Goal: Task Accomplishment & Management: Manage account settings

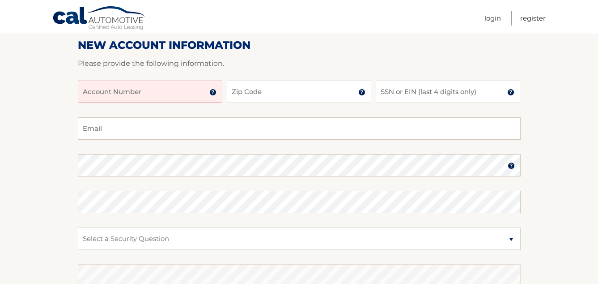
scroll to position [90, 0]
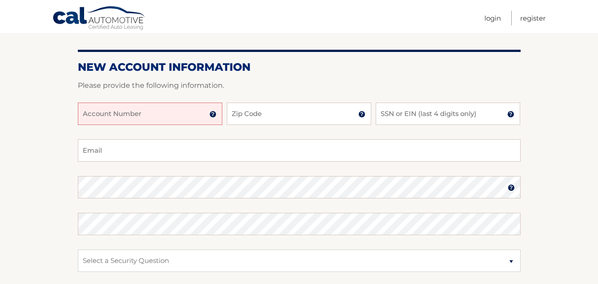
click at [115, 112] on input "Account Number" at bounding box center [150, 113] width 145 height 22
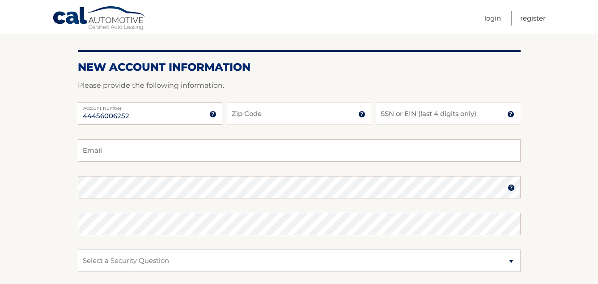
type input "44456006252"
click at [273, 119] on input "Zip Code" at bounding box center [299, 113] width 145 height 22
type input "10708"
click at [397, 113] on input "SSN or EIN (last 4 digits only)" at bounding box center [448, 113] width 145 height 22
type input "9199"
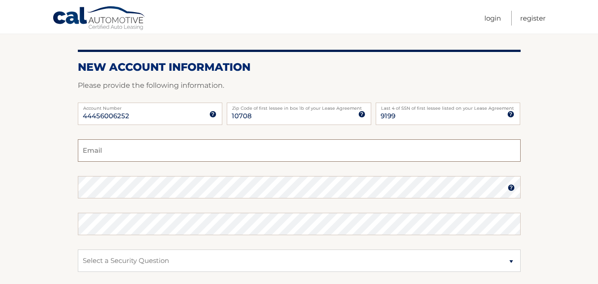
click at [96, 149] on input "Email" at bounding box center [299, 150] width 443 height 22
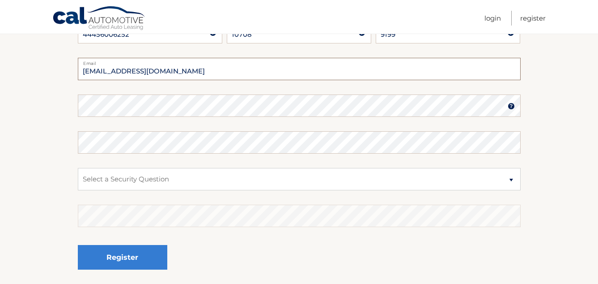
scroll to position [179, 0]
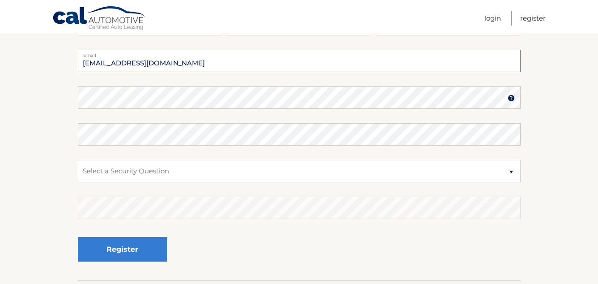
type input "bnbmchugh@gmail.com"
click at [512, 99] on img at bounding box center [511, 97] width 7 height 7
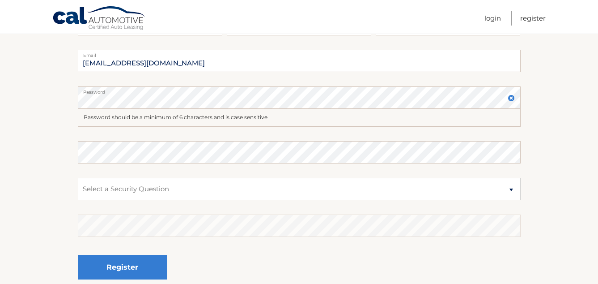
click at [511, 98] on img at bounding box center [511, 97] width 7 height 7
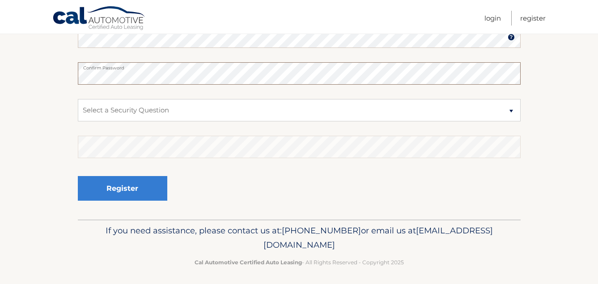
scroll to position [243, 0]
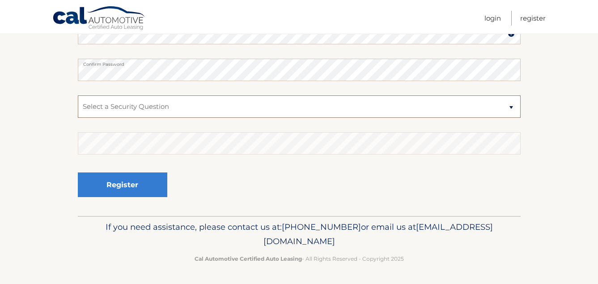
click at [88, 107] on select "Select a Security Question What was the name of your elementary school? What is…" at bounding box center [299, 106] width 443 height 22
select select "4"
click at [78, 95] on select "Select a Security Question What was the name of your elementary school? What is…" at bounding box center [299, 106] width 443 height 22
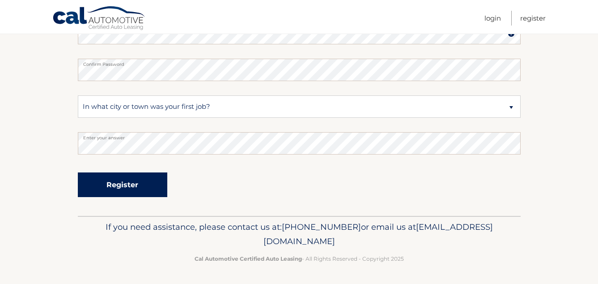
click at [97, 184] on button "Register" at bounding box center [123, 184] width 90 height 25
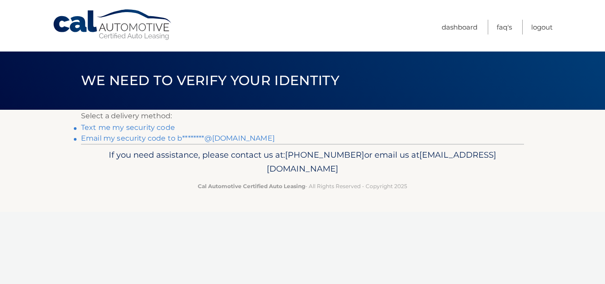
click at [106, 126] on link "Text me my security code" at bounding box center [128, 127] width 94 height 9
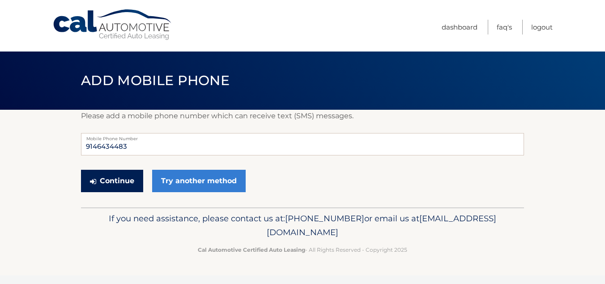
click at [116, 185] on button "Continue" at bounding box center [112, 181] width 62 height 22
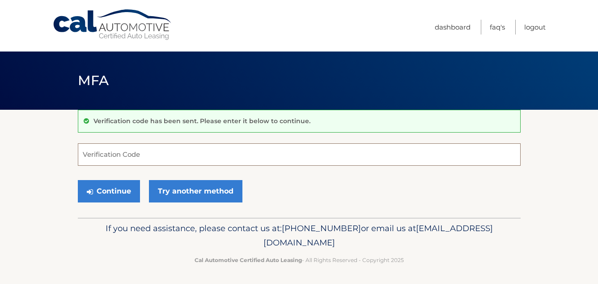
click at [94, 151] on input "Verification Code" at bounding box center [299, 154] width 443 height 22
type input "817859"
click at [111, 199] on button "Continue" at bounding box center [109, 191] width 62 height 22
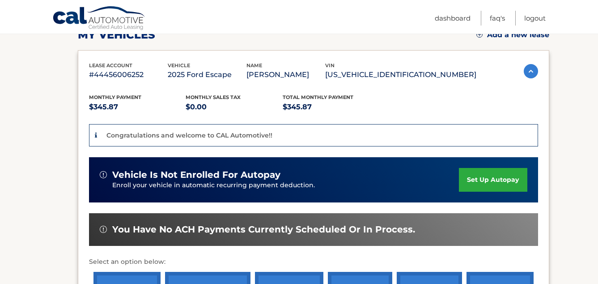
scroll to position [179, 0]
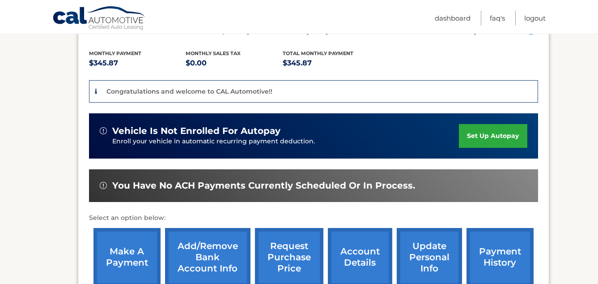
click at [477, 132] on link "set up autopay" at bounding box center [493, 136] width 68 height 24
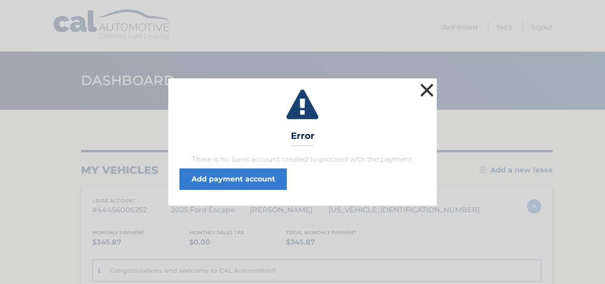
click at [424, 90] on button "×" at bounding box center [427, 90] width 18 height 18
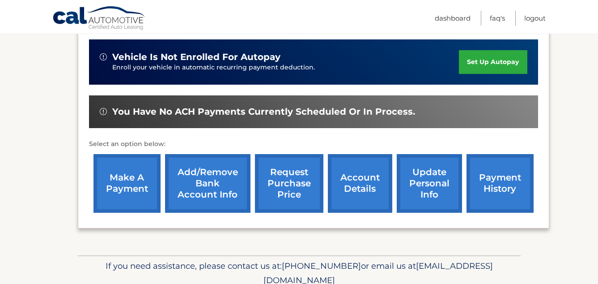
scroll to position [292, 0]
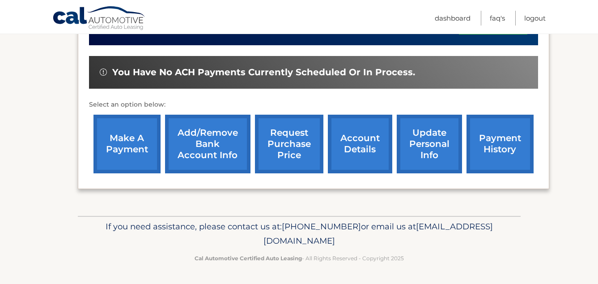
click at [119, 143] on link "make a payment" at bounding box center [127, 144] width 67 height 59
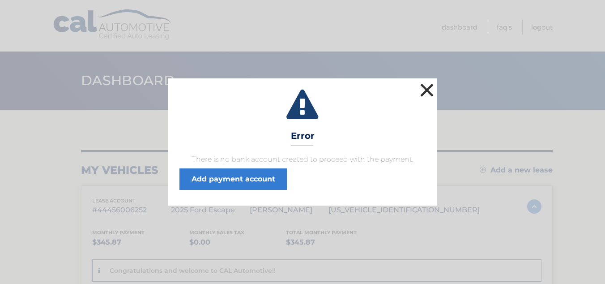
click at [427, 86] on button "×" at bounding box center [427, 90] width 18 height 18
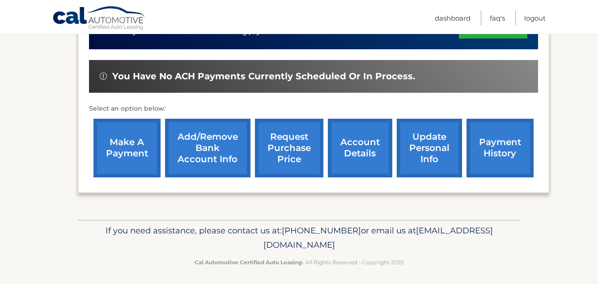
scroll to position [292, 0]
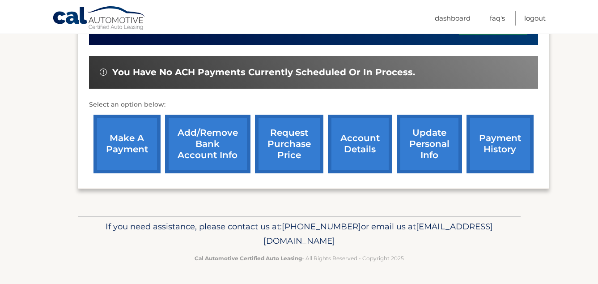
click at [202, 140] on link "Add/Remove bank account info" at bounding box center [207, 144] width 85 height 59
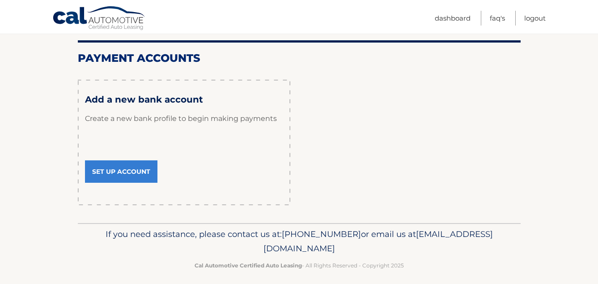
scroll to position [109, 0]
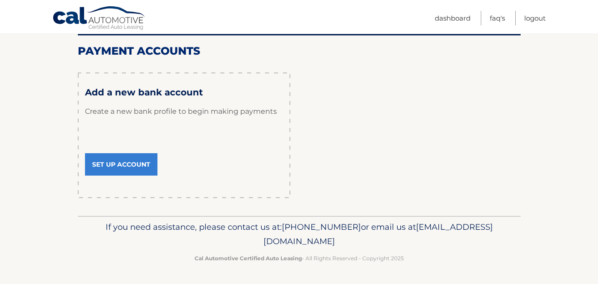
click at [135, 164] on link "Set Up Account" at bounding box center [121, 164] width 73 height 22
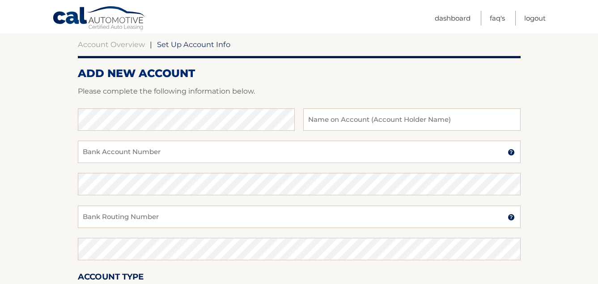
scroll to position [90, 0]
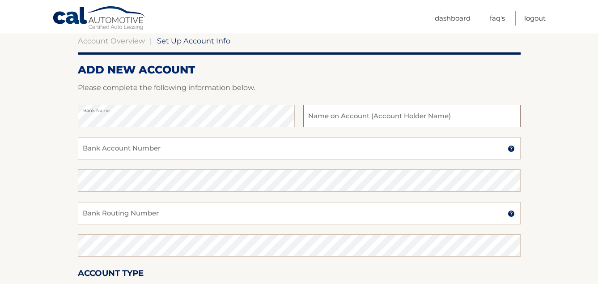
click at [320, 115] on input "text" at bounding box center [411, 116] width 217 height 22
type input "[PERSON_NAME]"
click at [90, 145] on input "Bank Account Number" at bounding box center [299, 148] width 443 height 22
click at [95, 213] on input "Bank Routing Number" at bounding box center [299, 213] width 443 height 22
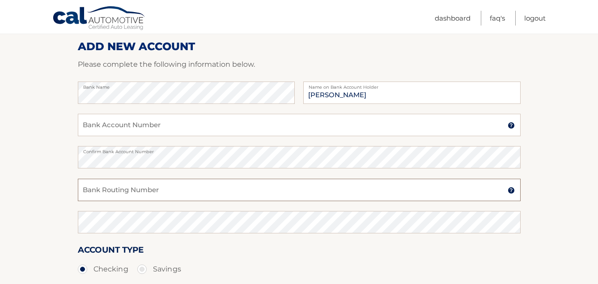
scroll to position [134, 0]
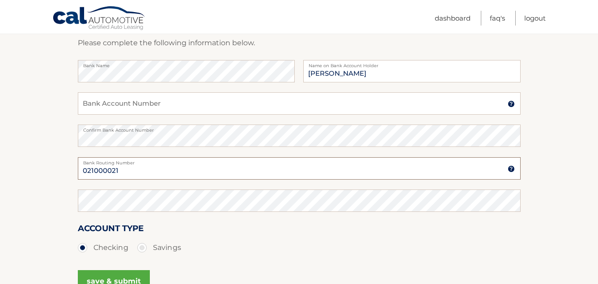
type input "021000021"
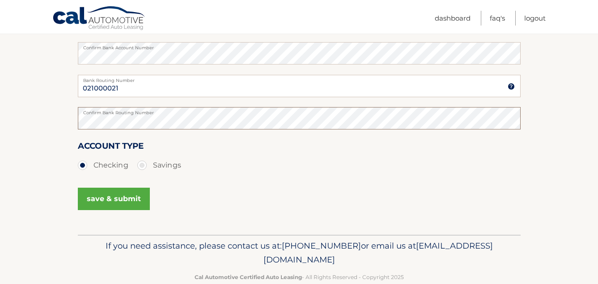
scroll to position [224, 0]
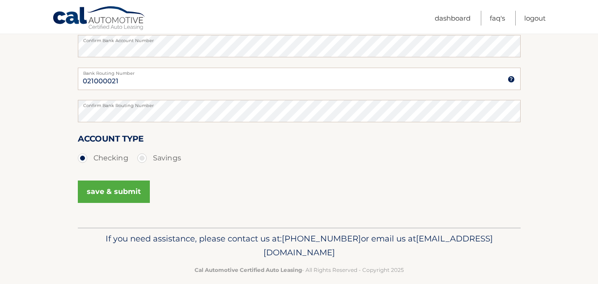
click at [102, 191] on button "save & submit" at bounding box center [114, 191] width 72 height 22
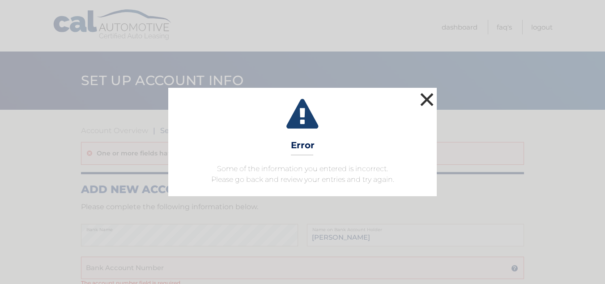
click at [425, 98] on button "×" at bounding box center [427, 99] width 18 height 18
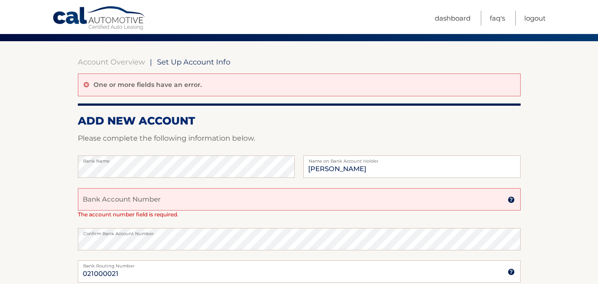
scroll to position [90, 0]
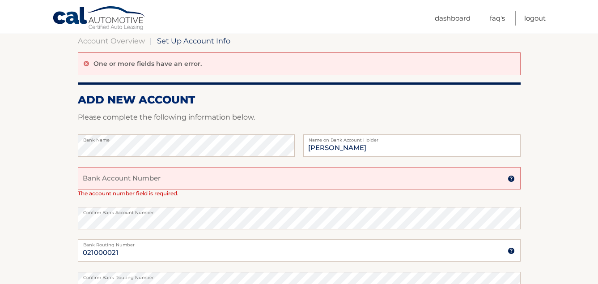
click at [104, 179] on input "Bank Account Number" at bounding box center [299, 178] width 443 height 22
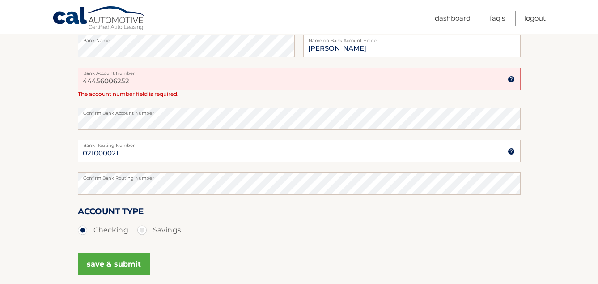
scroll to position [134, 0]
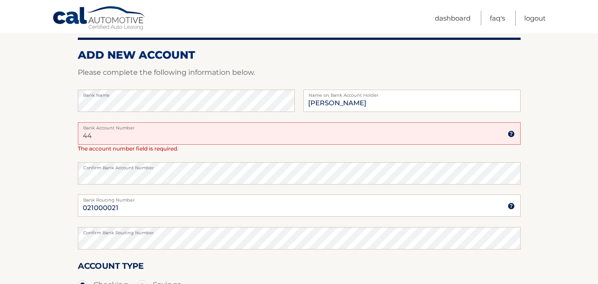
type input "4"
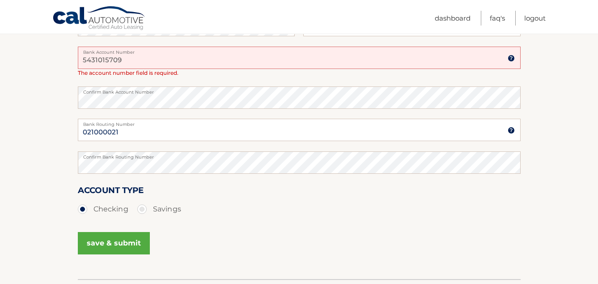
scroll to position [224, 0]
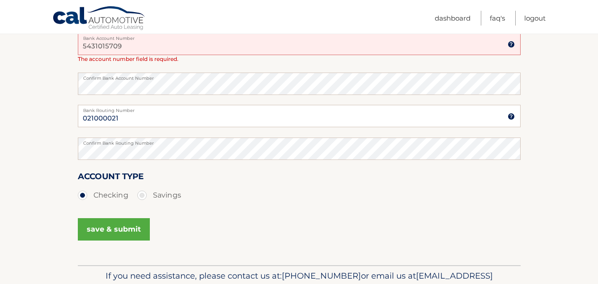
type input "5431015709"
click at [98, 231] on button "save & submit" at bounding box center [114, 229] width 72 height 22
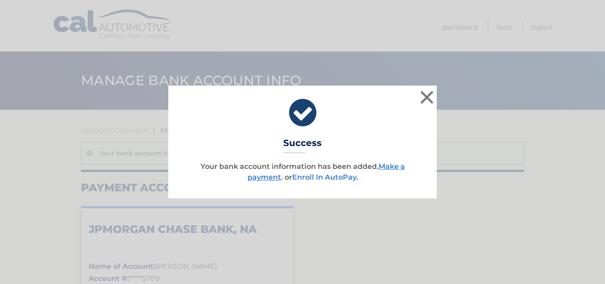
click at [306, 176] on link "Enroll In AutoPay" at bounding box center [324, 177] width 64 height 9
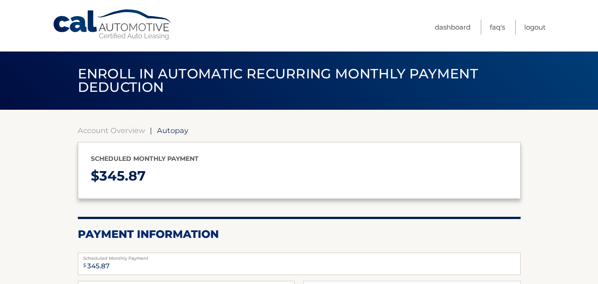
select select "OWQ2ZmU1ZjAtOTRlYy00MzQ0LWE5MzYtODk3YjM0OWY1ZDA5"
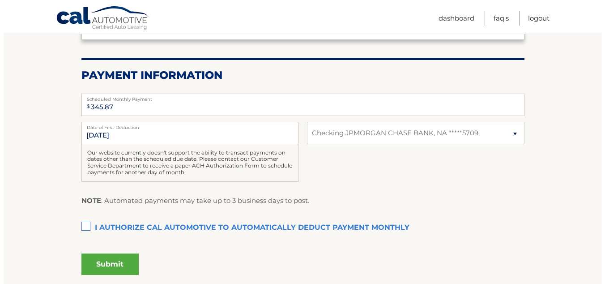
scroll to position [179, 0]
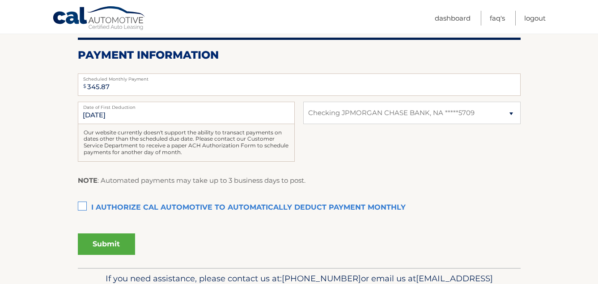
click at [85, 205] on label "I authorize cal automotive to automatically deduct payment monthly This checkbo…" at bounding box center [299, 208] width 443 height 18
click at [0, 0] on input "I authorize cal automotive to automatically deduct payment monthly This checkbo…" at bounding box center [0, 0] width 0 height 0
click at [105, 243] on button "Submit" at bounding box center [106, 243] width 57 height 21
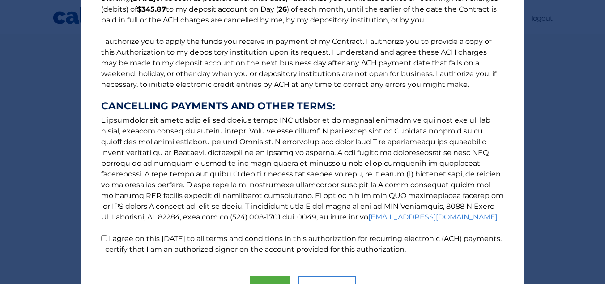
scroll to position [139, 0]
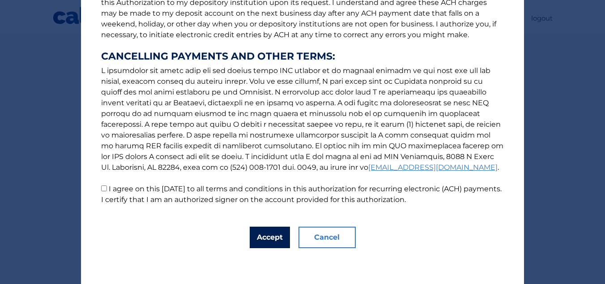
click at [264, 236] on button "Accept" at bounding box center [270, 236] width 40 height 21
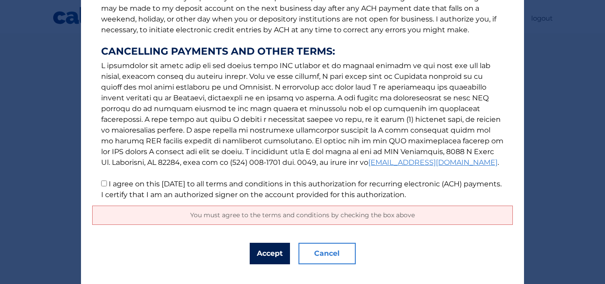
scroll to position [160, 0]
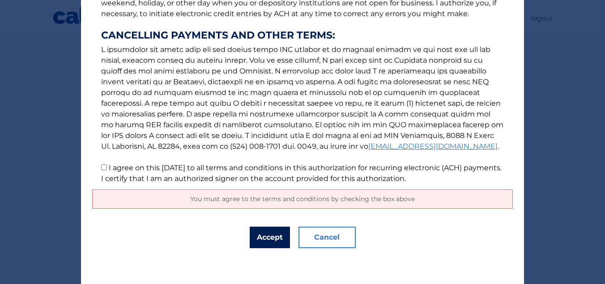
click at [260, 235] on button "Accept" at bounding box center [270, 236] width 40 height 21
click at [101, 167] on input "I agree on this 09/13/2025 to all terms and conditions in this authorization fo…" at bounding box center [104, 167] width 6 height 6
checkbox input "true"
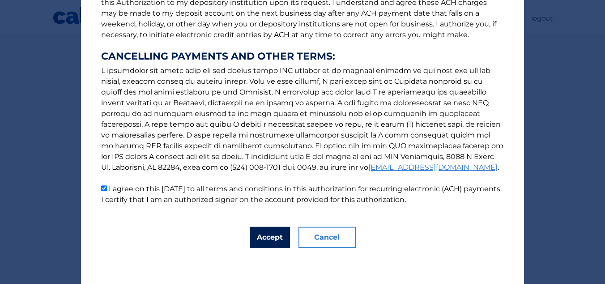
click at [267, 239] on button "Accept" at bounding box center [270, 236] width 40 height 21
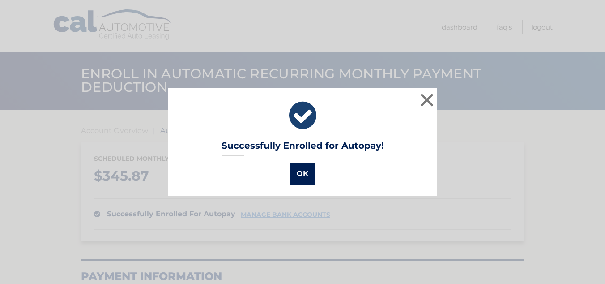
click at [295, 171] on button "OK" at bounding box center [303, 173] width 26 height 21
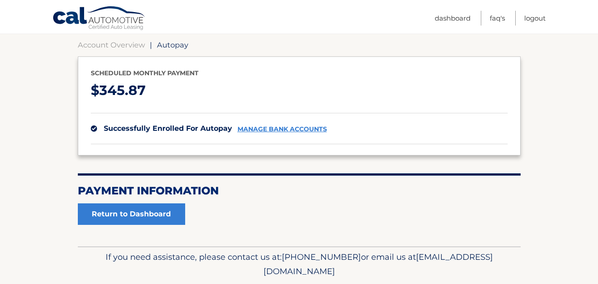
scroll to position [90, 0]
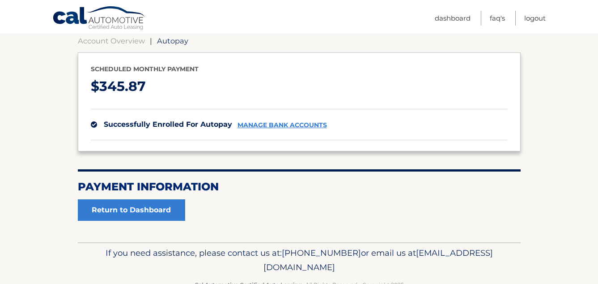
click at [274, 123] on link "manage bank accounts" at bounding box center [283, 125] width 90 height 8
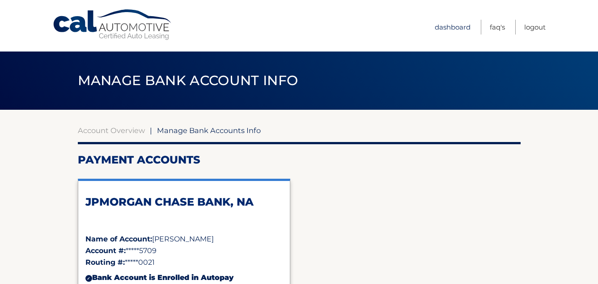
click at [439, 28] on link "Dashboard" at bounding box center [453, 27] width 36 height 15
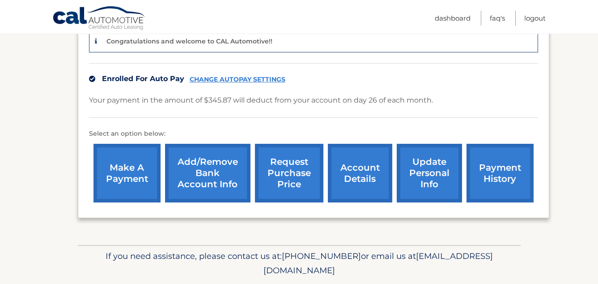
scroll to position [258, 0]
